Goal: Find specific page/section: Find specific page/section

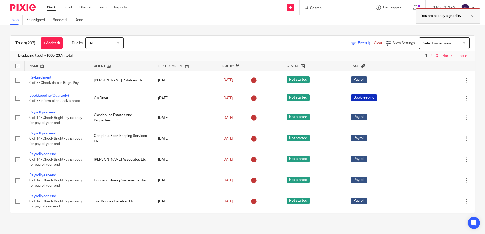
click at [472, 17] on div at bounding box center [468, 16] width 14 height 6
click at [330, 8] on input "Search" at bounding box center [333, 8] width 46 height 5
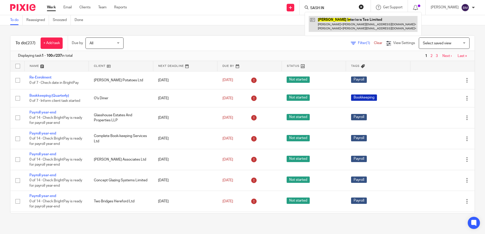
type input "SASH IN"
click at [344, 20] on link at bounding box center [363, 24] width 109 height 16
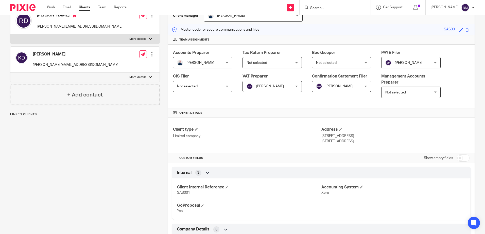
scroll to position [51, 0]
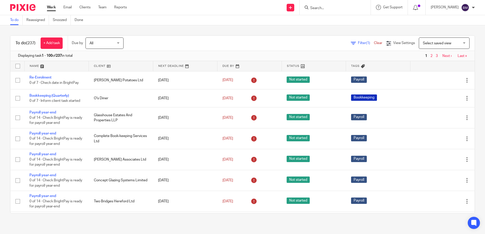
click at [19, 5] on img at bounding box center [22, 7] width 25 height 7
click at [323, 8] on input "Search" at bounding box center [333, 8] width 46 height 5
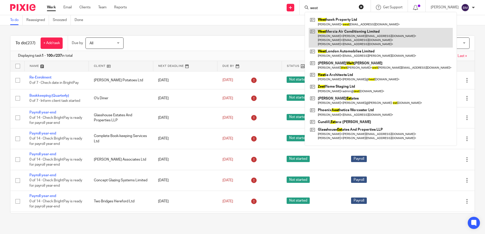
type input "west"
click at [364, 33] on link at bounding box center [381, 38] width 144 height 20
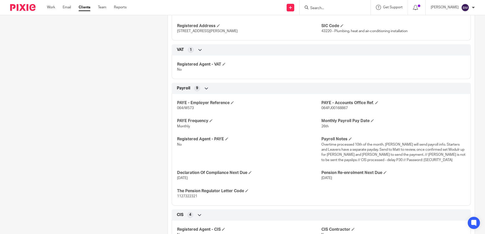
scroll to position [483, 0]
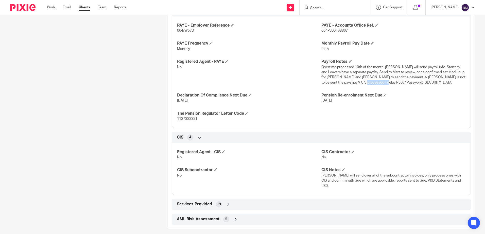
drag, startPoint x: 397, startPoint y: 83, endPoint x: 376, endPoint y: 83, distance: 20.8
click at [376, 83] on span "Overtime processed 10th of the month. [PERSON_NAME] will send payroll info. Sta…" at bounding box center [393, 74] width 144 height 19
copy span "Daikinfuq100!"
